Goal: Transaction & Acquisition: Obtain resource

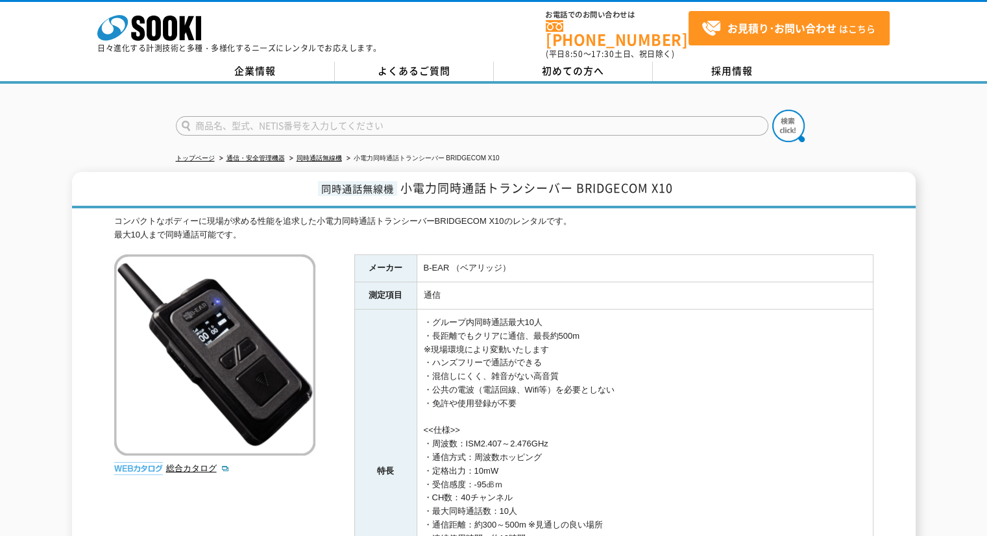
click at [340, 119] on input "text" at bounding box center [472, 125] width 593 height 19
type input "SR740"
click at [772, 110] on button at bounding box center [788, 126] width 32 height 32
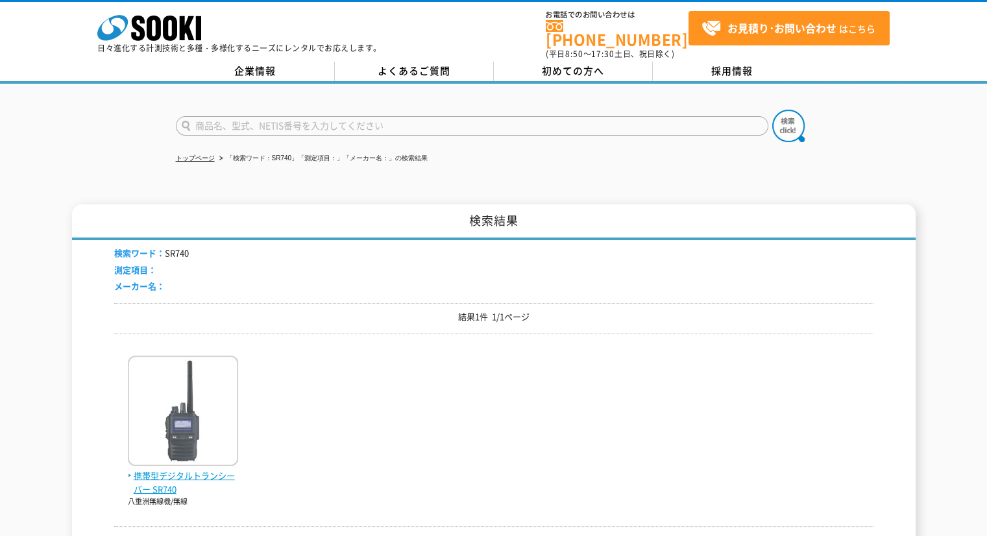
click at [181, 469] on span "携帯型デジタルトランシーバー SR740" at bounding box center [183, 482] width 110 height 27
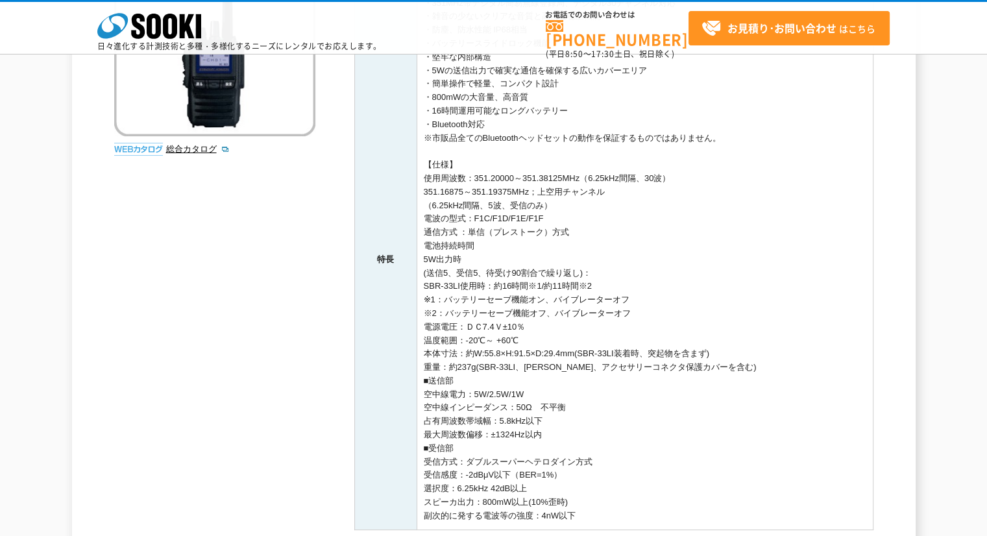
scroll to position [389, 0]
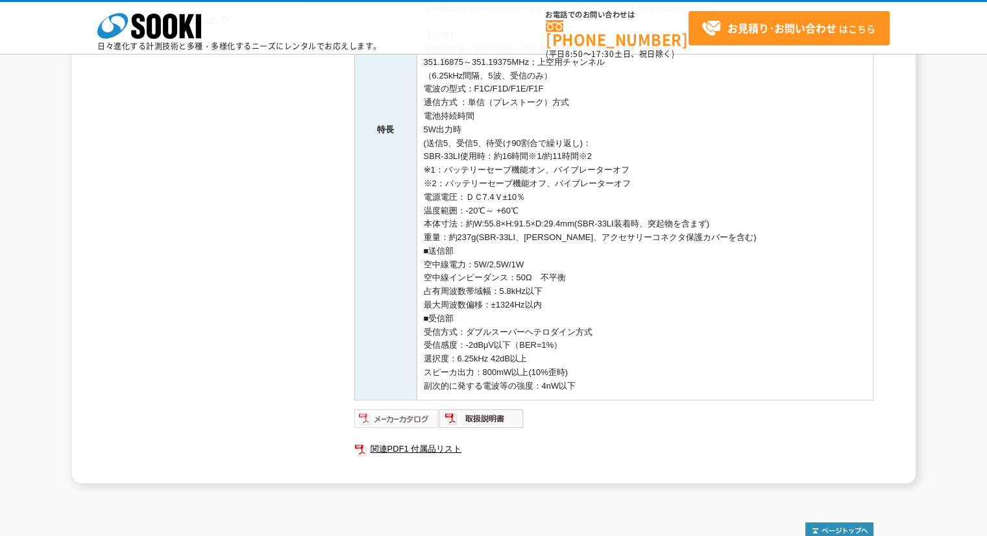
click at [417, 417] on img at bounding box center [396, 418] width 85 height 21
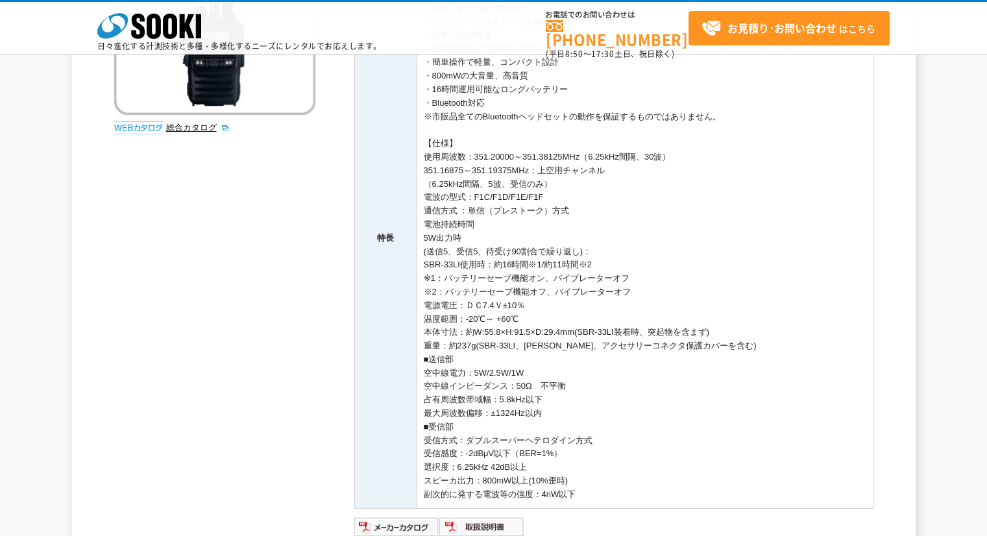
scroll to position [367, 0]
